Goal: Task Accomplishment & Management: Manage account settings

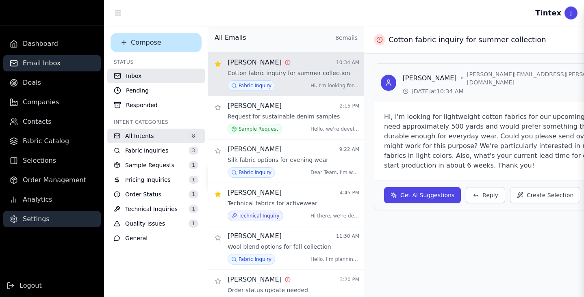
click at [43, 216] on span "Settings" at bounding box center [36, 220] width 27 height 10
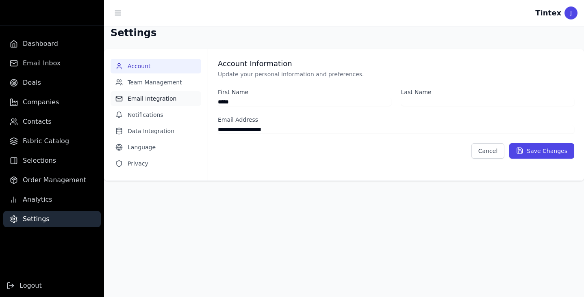
click at [147, 95] on button "Email Integration" at bounding box center [156, 98] width 91 height 15
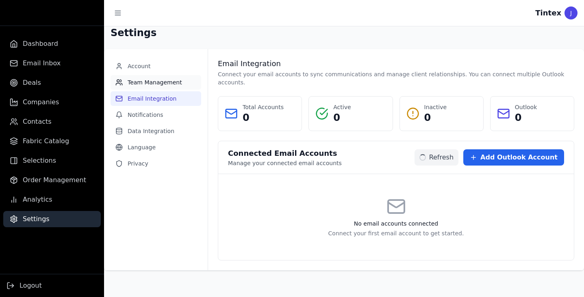
click at [150, 80] on button "Team Management" at bounding box center [156, 82] width 91 height 15
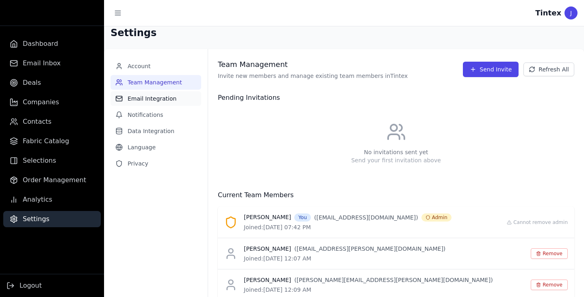
click at [153, 98] on button "Email Integration" at bounding box center [156, 98] width 91 height 15
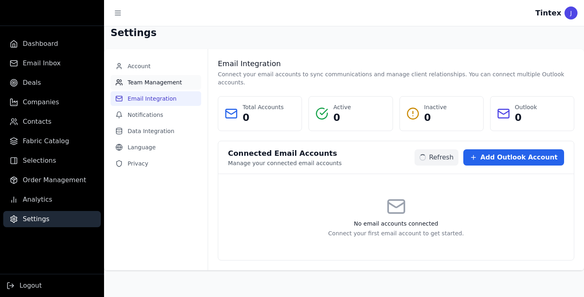
click at [152, 80] on button "Team Management" at bounding box center [156, 82] width 91 height 15
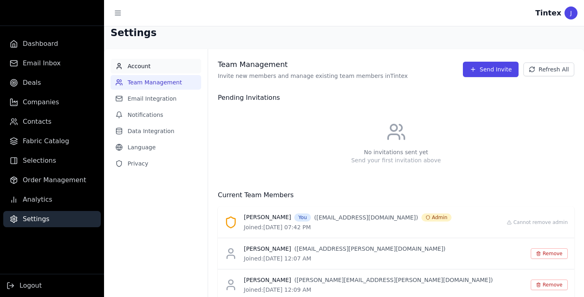
click at [146, 61] on button "Account" at bounding box center [156, 66] width 91 height 15
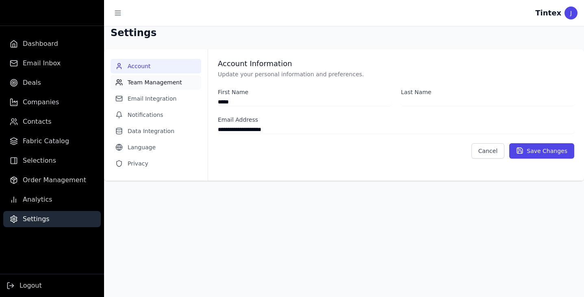
click at [150, 84] on button "Team Management" at bounding box center [156, 82] width 91 height 15
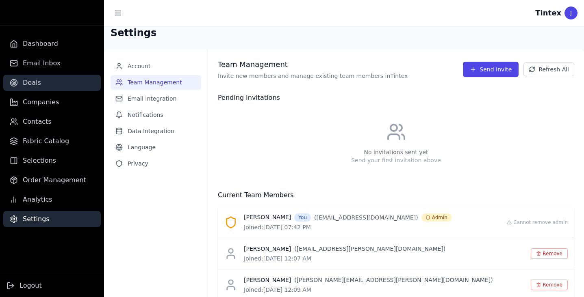
click at [38, 83] on span "Deals" at bounding box center [32, 83] width 18 height 10
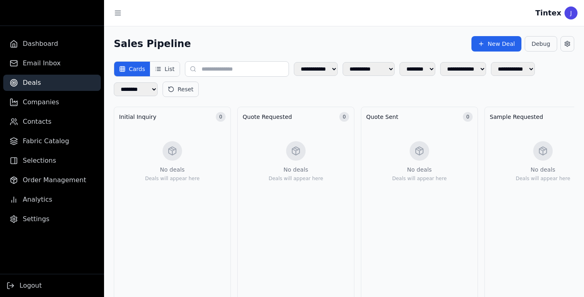
click at [161, 70] on button "List" at bounding box center [164, 69] width 29 height 15
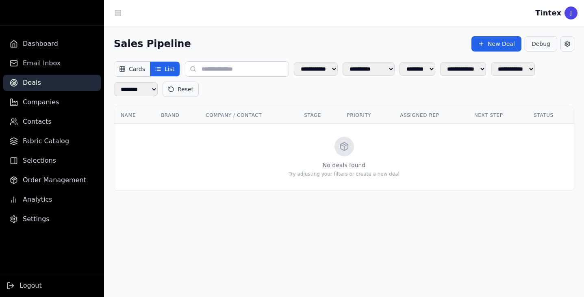
click at [135, 71] on button "Cards" at bounding box center [132, 69] width 36 height 15
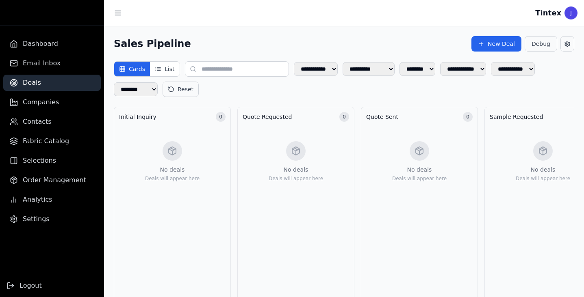
click at [235, 39] on div "Sales Pipeline New Deal Debug" at bounding box center [344, 43] width 460 height 15
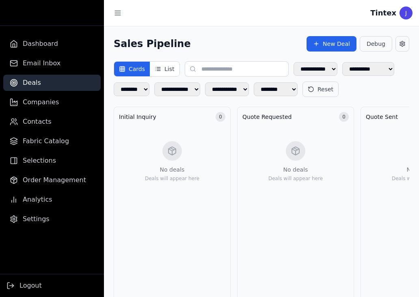
click at [404, 40] on button at bounding box center [403, 43] width 14 height 15
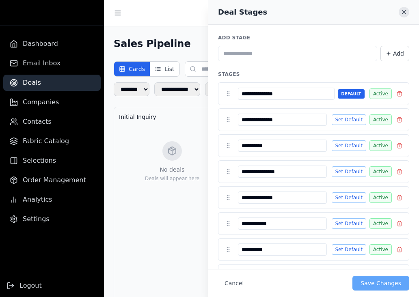
click at [405, 13] on icon "Close" at bounding box center [404, 12] width 7 height 7
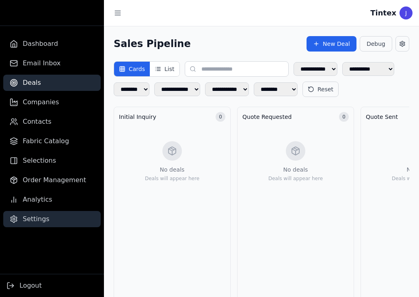
click at [46, 217] on span "Settings" at bounding box center [36, 220] width 27 height 10
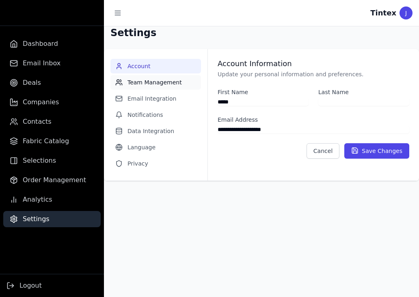
click at [156, 82] on button "Team Management" at bounding box center [156, 82] width 91 height 15
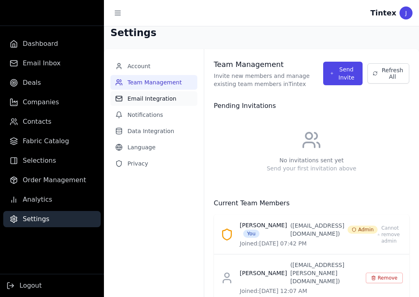
click at [151, 97] on button "Email Integration" at bounding box center [154, 98] width 87 height 15
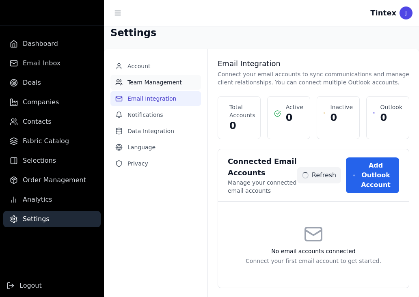
click at [156, 75] on button "Team Management" at bounding box center [156, 82] width 91 height 15
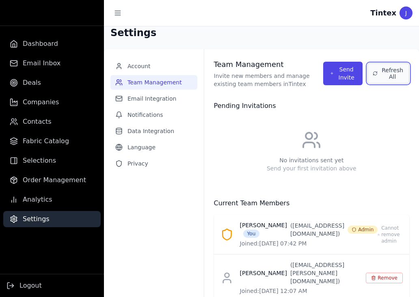
click at [396, 68] on button "Refresh All" at bounding box center [389, 73] width 42 height 20
